Goal: Use online tool/utility: Utilize a website feature to perform a specific function

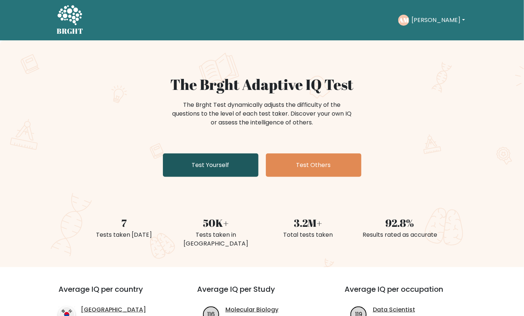
click at [185, 162] on link "Test Yourself" at bounding box center [211, 166] width 96 height 24
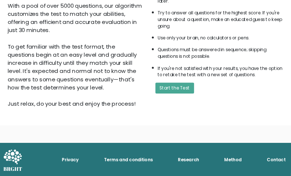
scroll to position [132, 0]
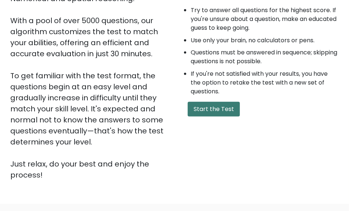
click at [205, 109] on button "Start the Test" at bounding box center [214, 109] width 52 height 15
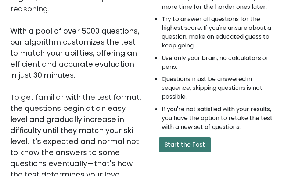
click at [172, 144] on button "Start the Test" at bounding box center [185, 144] width 52 height 15
click at [174, 144] on button "Start the Test" at bounding box center [185, 144] width 52 height 15
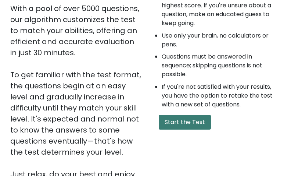
scroll to position [173, 0]
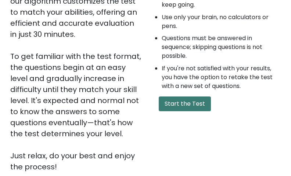
click at [176, 105] on button "Start the Test" at bounding box center [185, 103] width 52 height 15
click at [175, 103] on button "Start the Test" at bounding box center [185, 103] width 52 height 15
click at [175, 101] on button "Start the Test" at bounding box center [185, 103] width 52 height 15
click at [173, 104] on button "Start the Test" at bounding box center [185, 103] width 52 height 15
click at [197, 103] on button "Start the Test" at bounding box center [185, 103] width 52 height 15
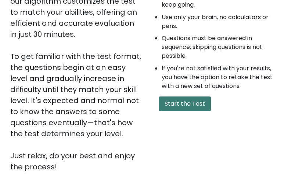
click at [197, 103] on button "Start the Test" at bounding box center [185, 103] width 52 height 15
drag, startPoint x: 203, startPoint y: 111, endPoint x: 205, endPoint y: 102, distance: 9.3
click at [205, 102] on button "Start the Test" at bounding box center [185, 103] width 52 height 15
click at [202, 100] on button "Start the Test" at bounding box center [185, 103] width 52 height 15
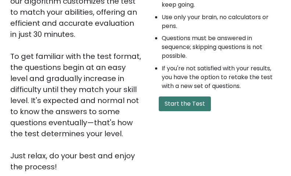
click at [202, 100] on button "Start the Test" at bounding box center [185, 103] width 52 height 15
click at [191, 104] on button "Start the Test" at bounding box center [185, 103] width 52 height 15
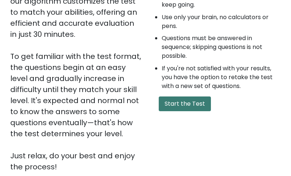
drag, startPoint x: 191, startPoint y: 104, endPoint x: 196, endPoint y: 104, distance: 4.8
click at [195, 104] on button "Start the Test" at bounding box center [185, 103] width 52 height 15
click at [199, 103] on button "Start the Test" at bounding box center [185, 103] width 52 height 15
click at [199, 104] on button "Start the Test" at bounding box center [185, 103] width 52 height 15
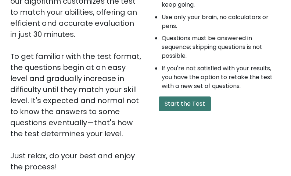
click at [199, 102] on button "Start the Test" at bounding box center [185, 103] width 52 height 15
click at [191, 100] on button "Start the Test" at bounding box center [185, 103] width 52 height 15
click at [184, 99] on button "Start the Test" at bounding box center [185, 103] width 52 height 15
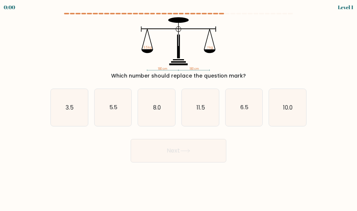
click at [72, 54] on icon "180 cm 180 cm 3.5 kg ? kg" at bounding box center [178, 44] width 247 height 54
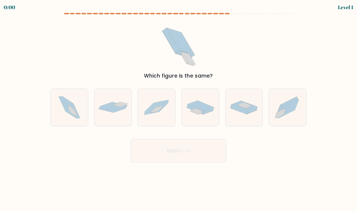
click at [261, 56] on div "Which figure is the same?" at bounding box center [178, 48] width 265 height 62
